Goal: Task Accomplishment & Management: Complete application form

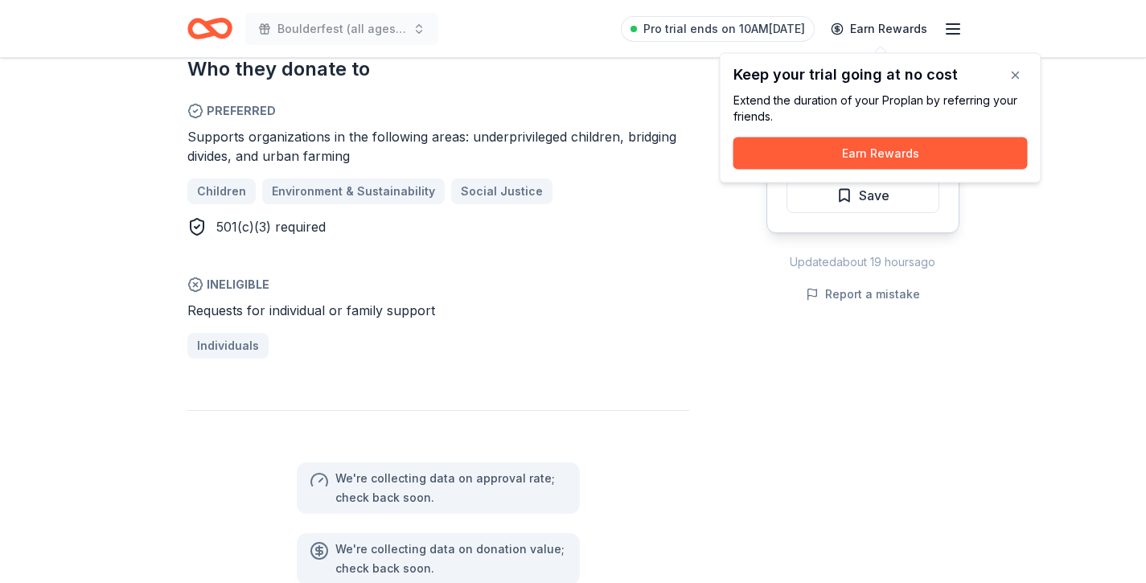
scroll to position [983, 0]
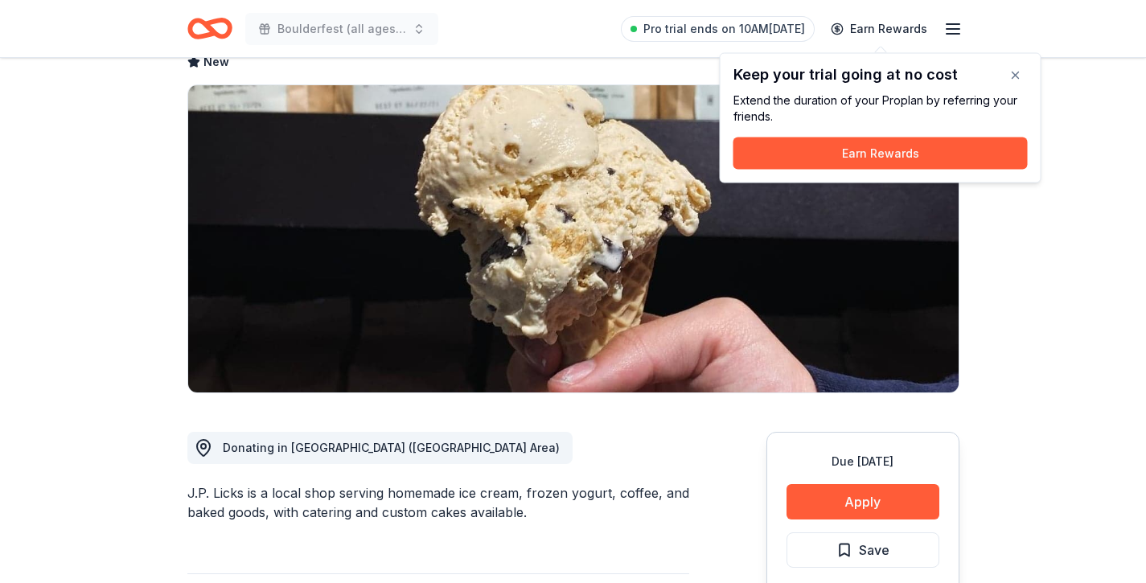
scroll to position [123, 0]
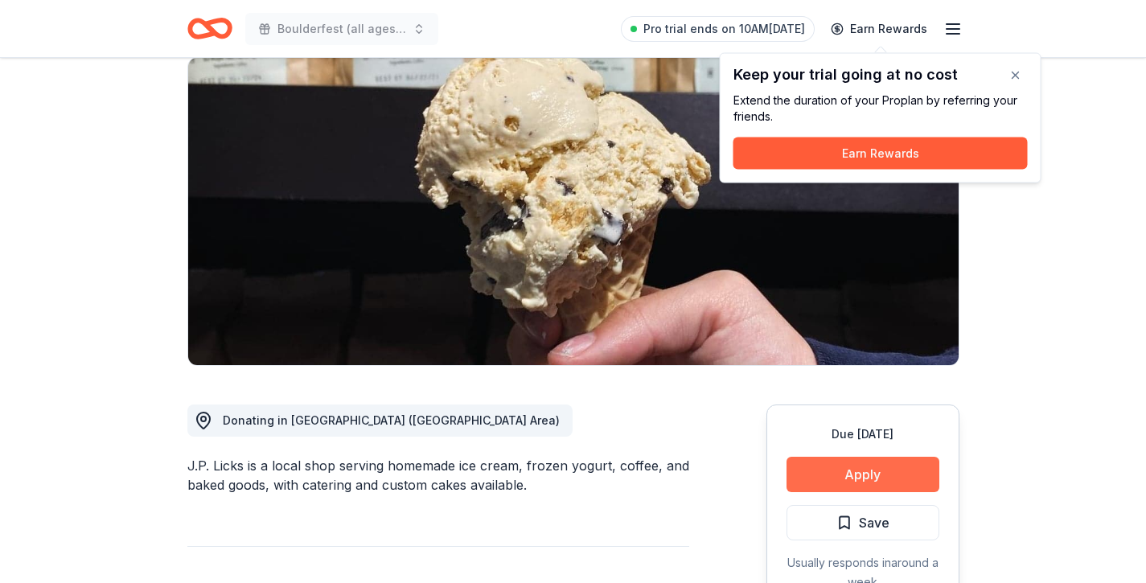
click at [816, 476] on button "Apply" at bounding box center [862, 474] width 153 height 35
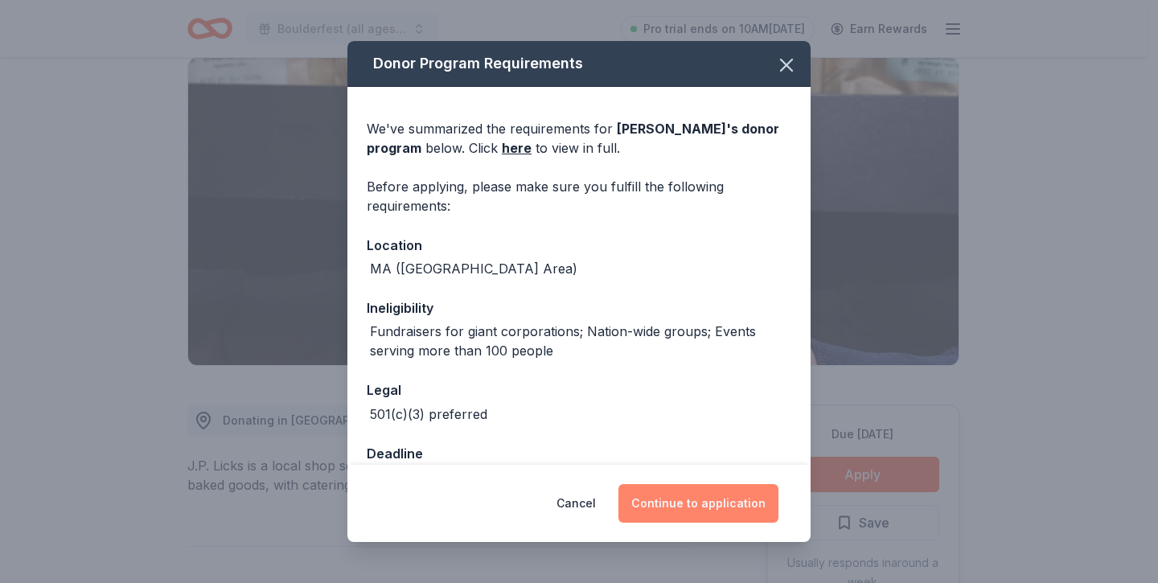
click at [659, 503] on button "Continue to application" at bounding box center [698, 503] width 160 height 39
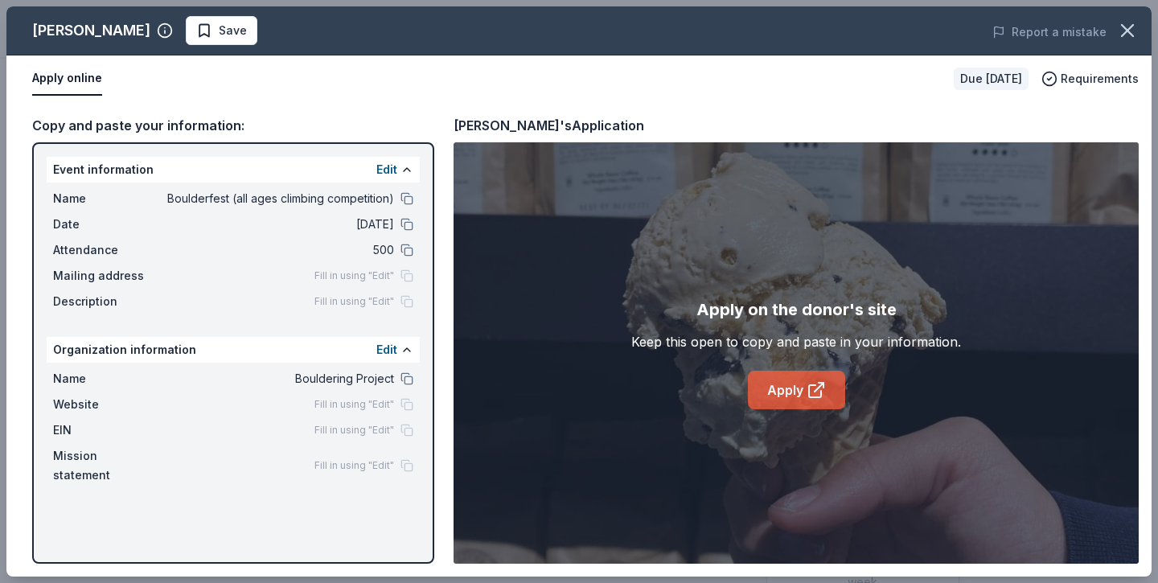
click at [794, 400] on link "Apply" at bounding box center [796, 390] width 97 height 39
click at [1135, 35] on icon "button" at bounding box center [1127, 30] width 23 height 23
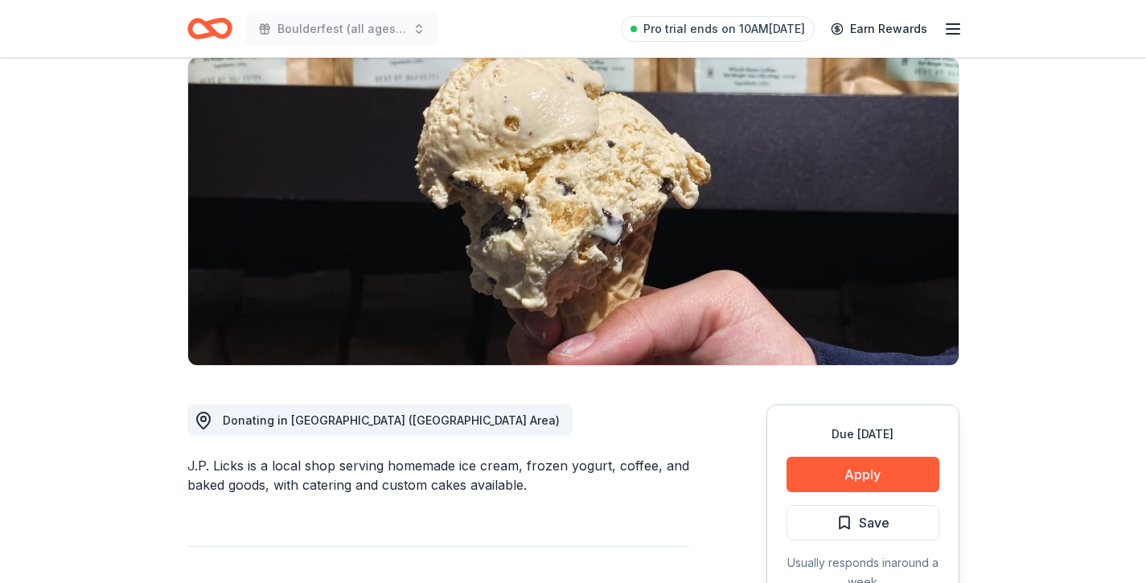
click at [210, 21] on icon "Home" at bounding box center [216, 28] width 25 height 16
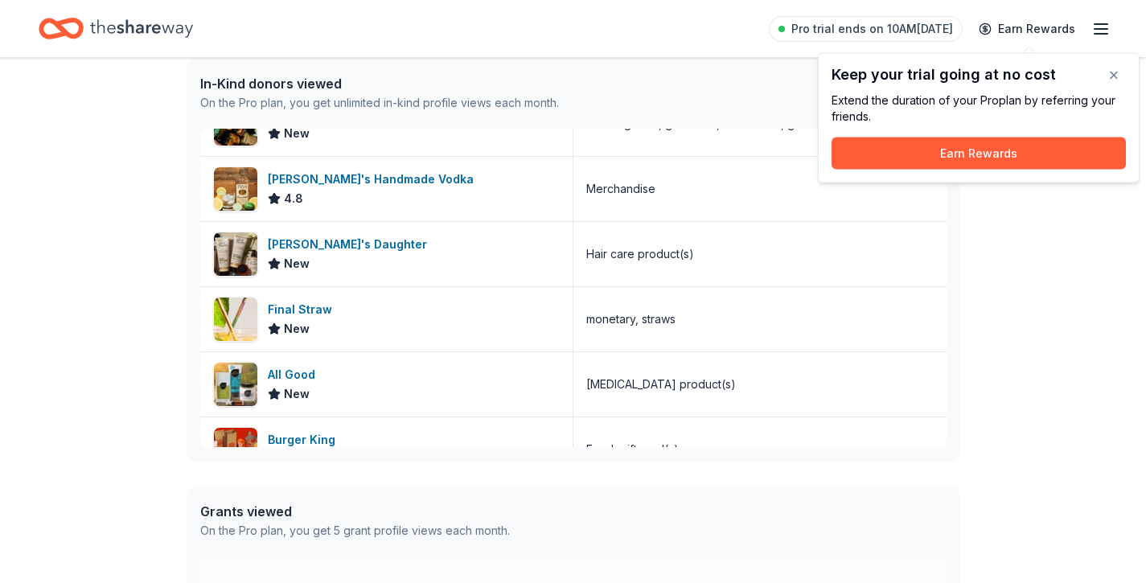
scroll to position [52, 0]
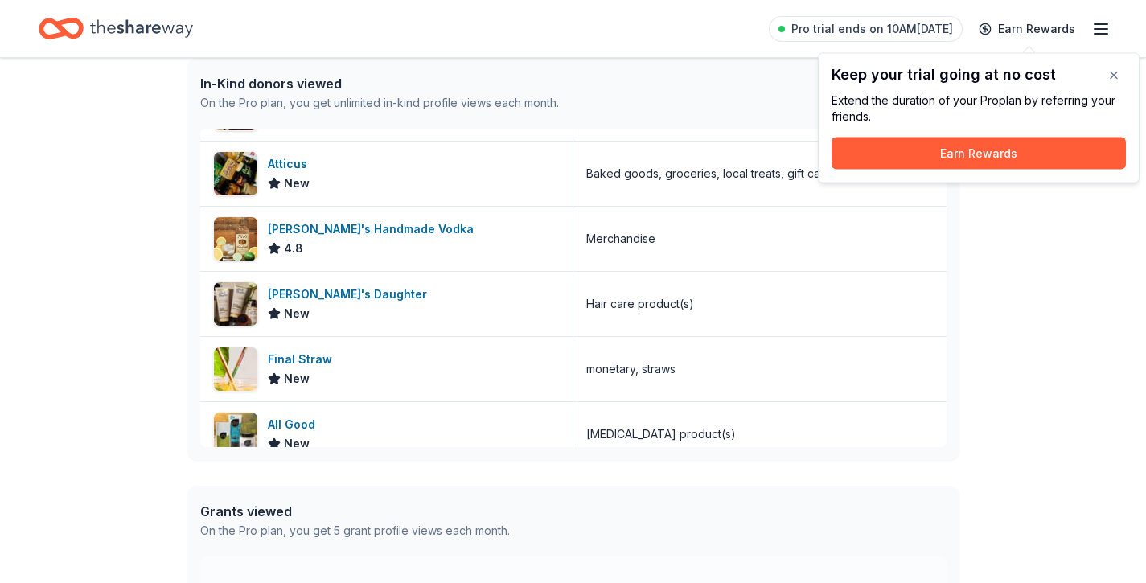
click at [62, 27] on icon "Home" at bounding box center [68, 28] width 25 height 16
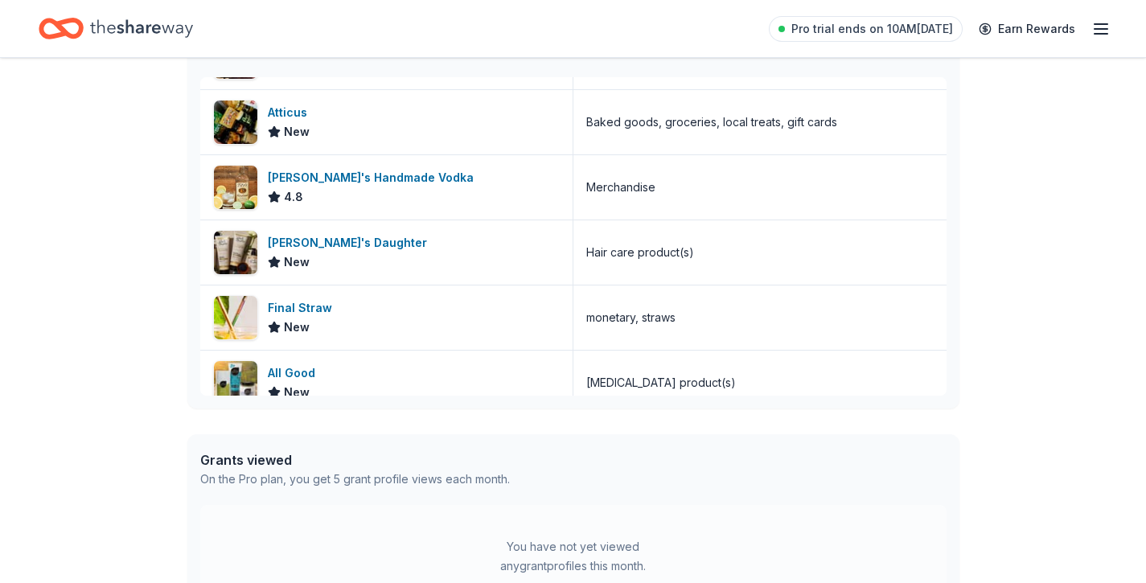
scroll to position [0, 0]
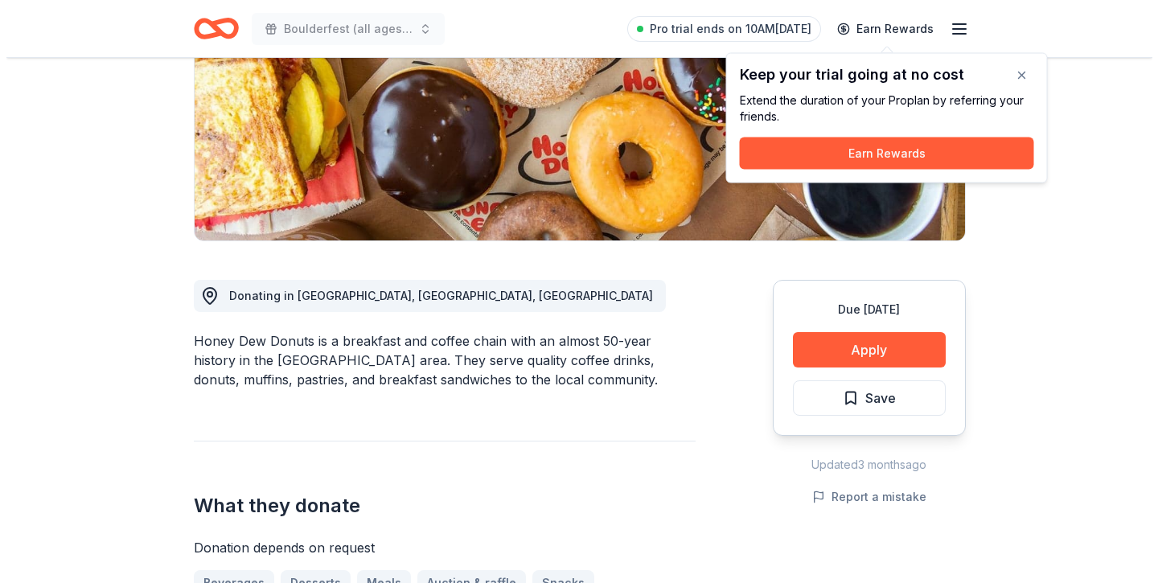
scroll to position [135, 0]
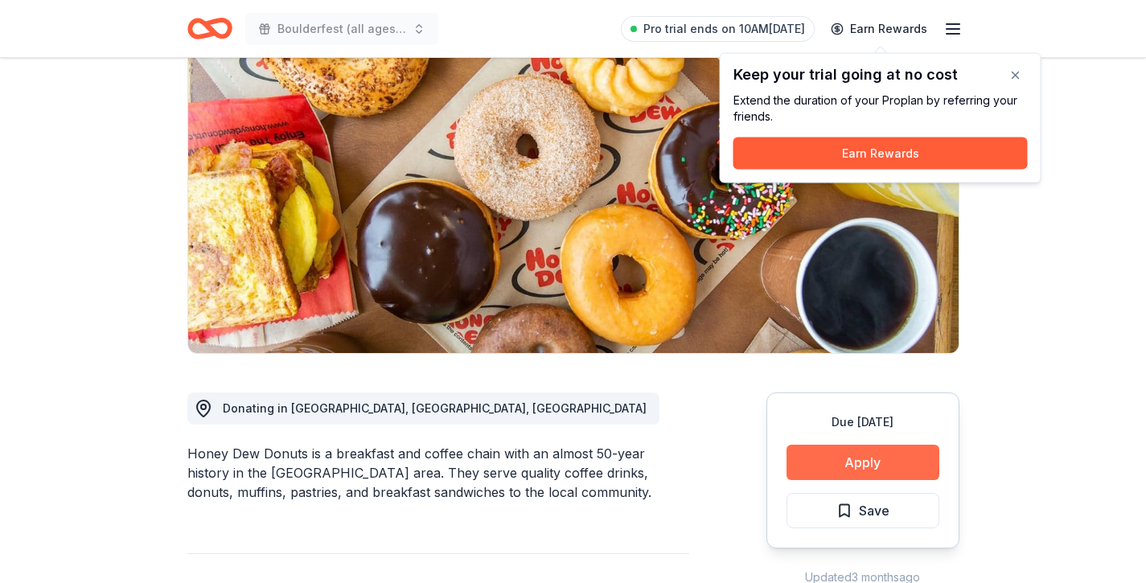
click at [857, 460] on button "Apply" at bounding box center [862, 462] width 153 height 35
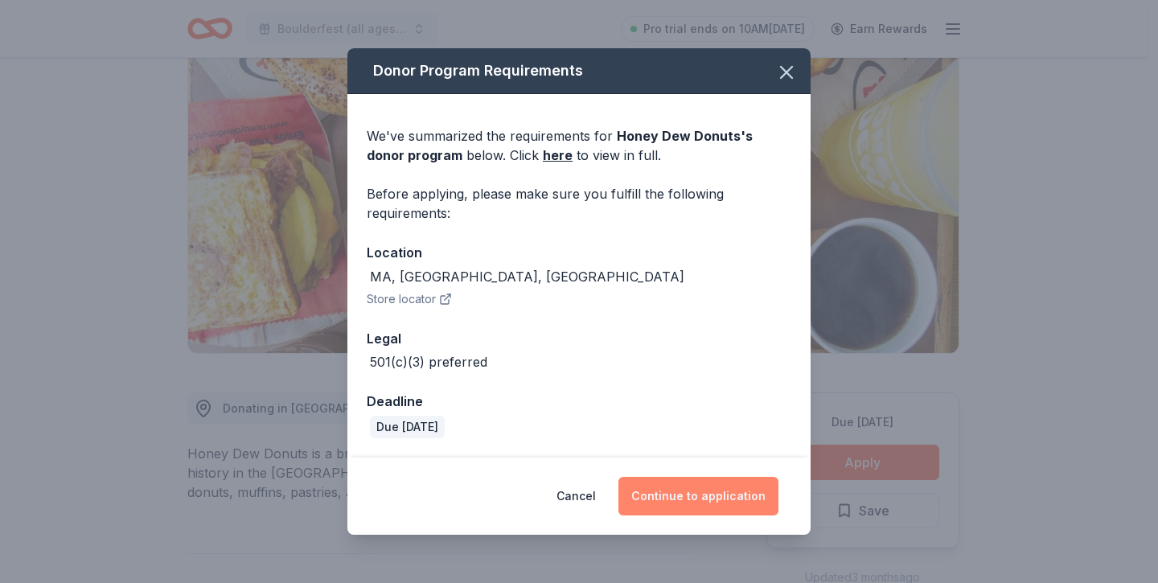
click at [682, 489] on button "Continue to application" at bounding box center [698, 496] width 160 height 39
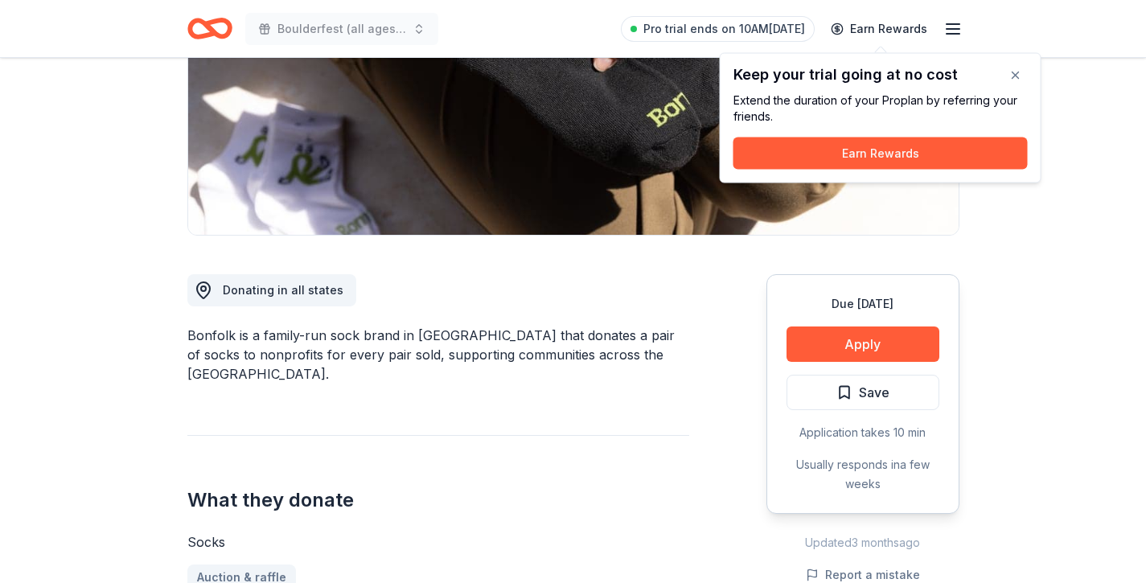
scroll to position [247, 0]
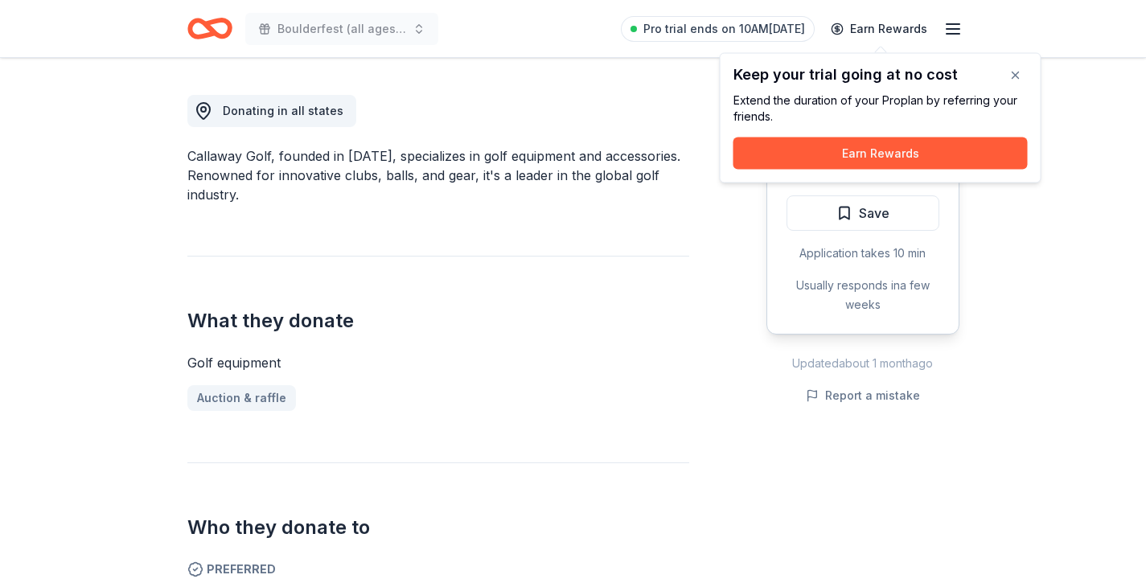
scroll to position [12, 0]
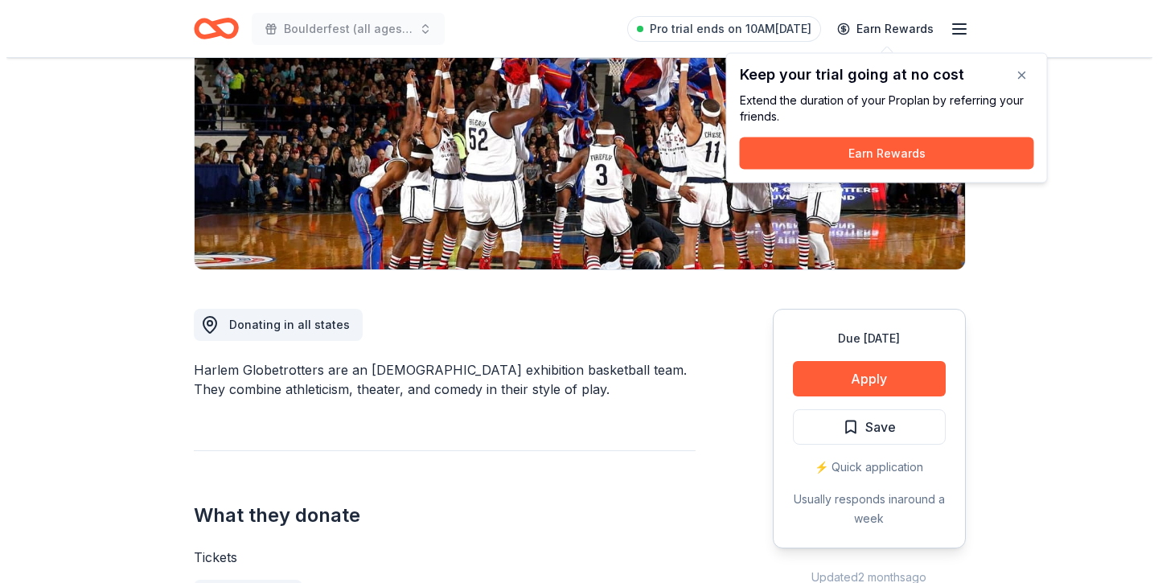
scroll to position [354, 0]
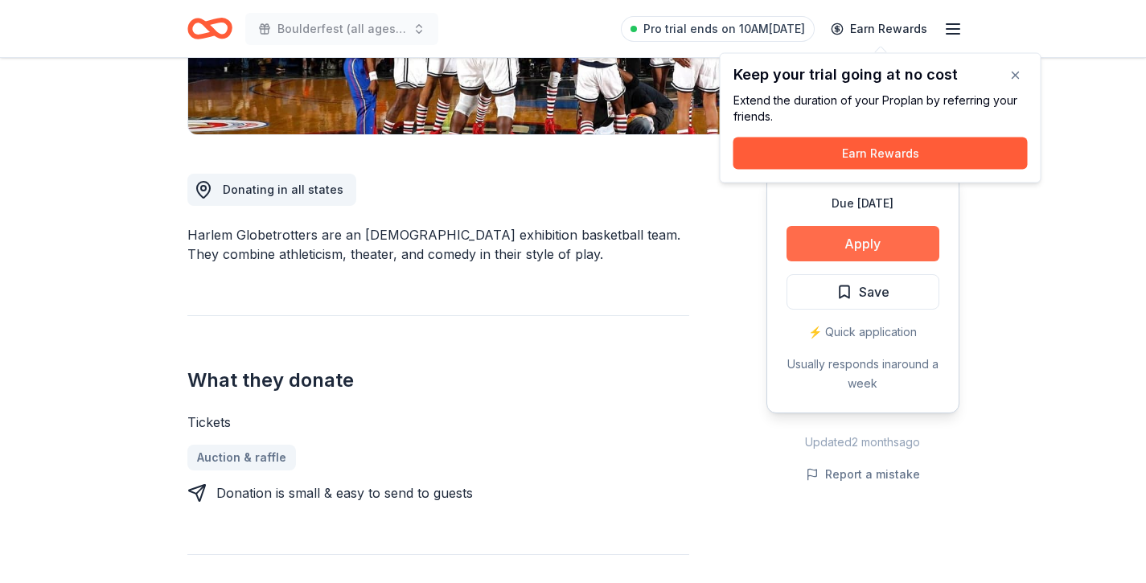
click at [818, 246] on button "Apply" at bounding box center [862, 243] width 153 height 35
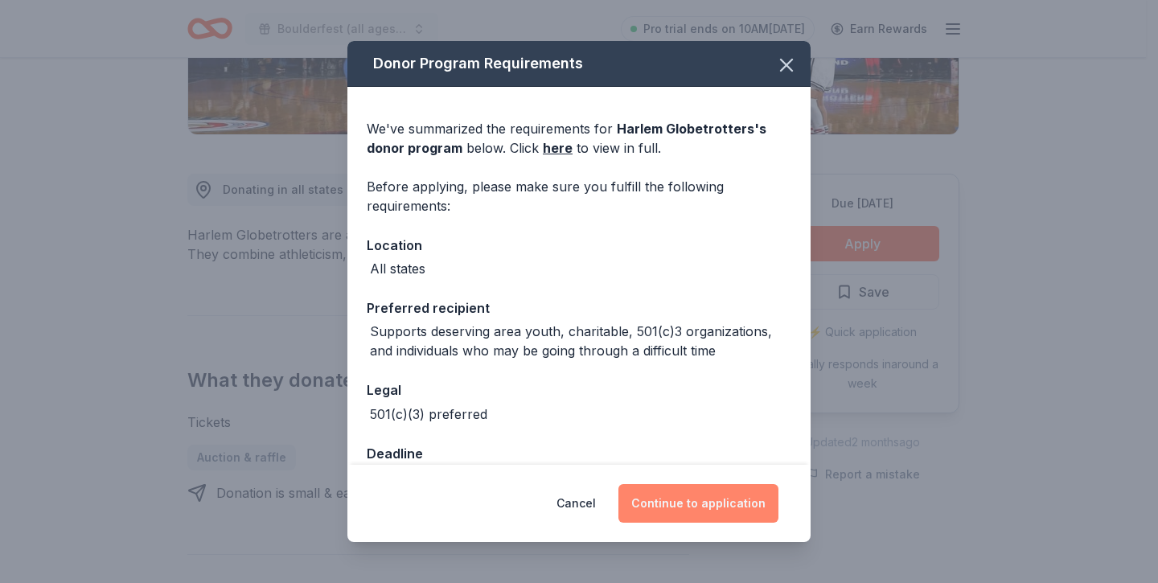
click at [683, 505] on button "Continue to application" at bounding box center [698, 503] width 160 height 39
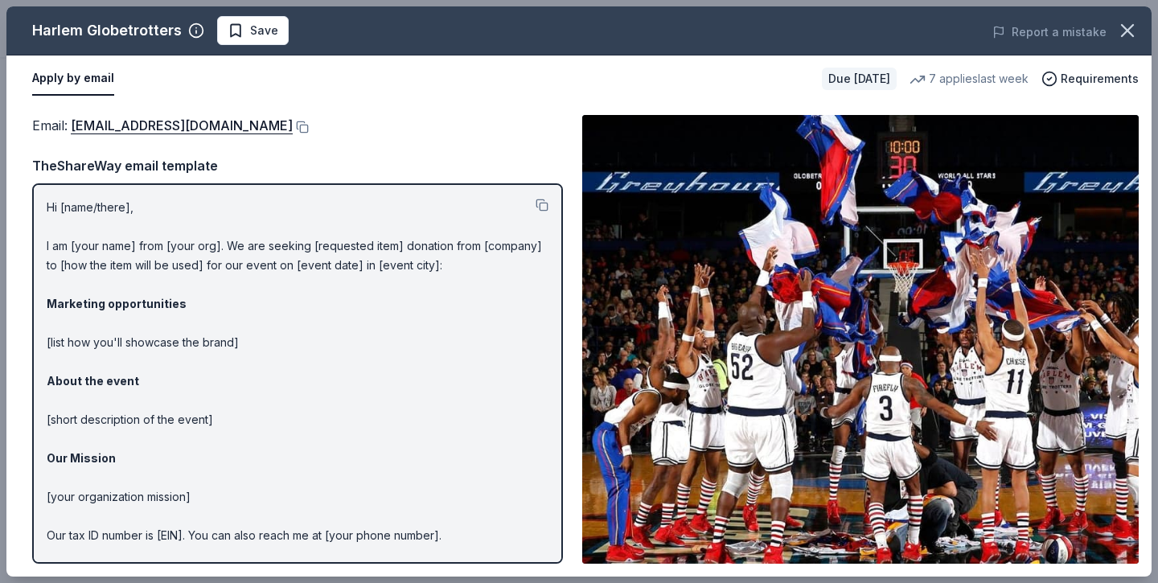
drag, startPoint x: 71, startPoint y: 128, endPoint x: 230, endPoint y: 141, distance: 159.7
click at [231, 142] on div "Email : [EMAIL_ADDRESS][DOMAIN_NAME] TheShareWay email template Hi [name/there]…" at bounding box center [297, 339] width 531 height 449
click at [293, 127] on button at bounding box center [301, 127] width 16 height 13
